Goal: Transaction & Acquisition: Subscribe to service/newsletter

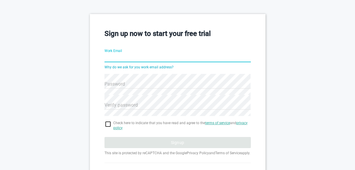
scroll to position [37, 0]
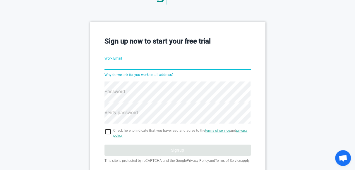
click at [173, 64] on input "Work Email" at bounding box center [177, 65] width 146 height 21
click at [133, 66] on input "[PERSON_NAME][EMAIL_ADDRESS][DOMAIN_NAME]" at bounding box center [177, 65] width 146 height 21
type input "[PERSON_NAME][EMAIL_ADDRESS][DOMAIN_NAME]"
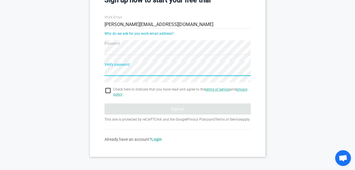
scroll to position [85, 0]
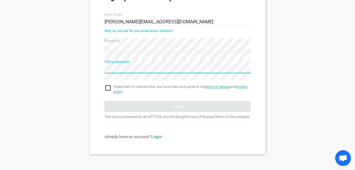
click at [108, 85] on input "checkbox" at bounding box center [177, 88] width 146 height 7
checkbox input "true"
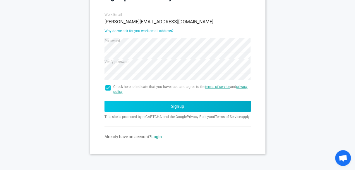
click at [156, 104] on button "Signup" at bounding box center [177, 106] width 146 height 11
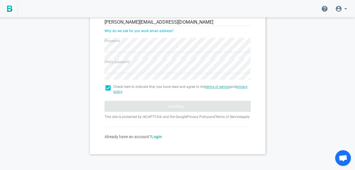
scroll to position [46, 0]
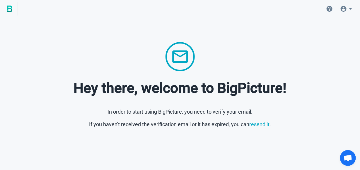
click at [135, 139] on html "Hey there, welcome to BigPicture! In order to start using BigPicture, you need …" at bounding box center [180, 76] width 360 height 152
